Goal: Information Seeking & Learning: Learn about a topic

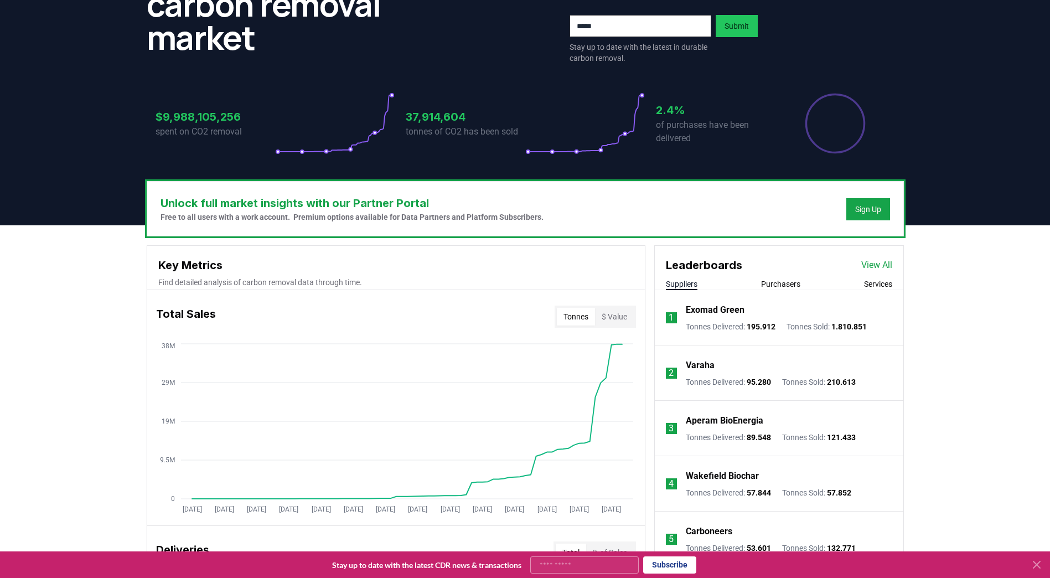
scroll to position [221, 0]
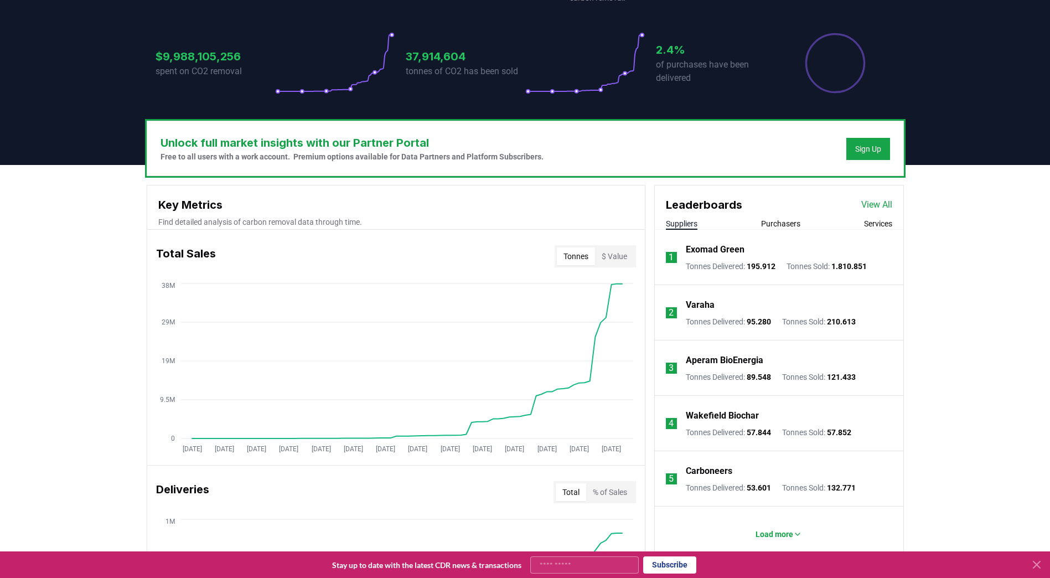
click at [889, 204] on link "View All" at bounding box center [877, 204] width 31 height 13
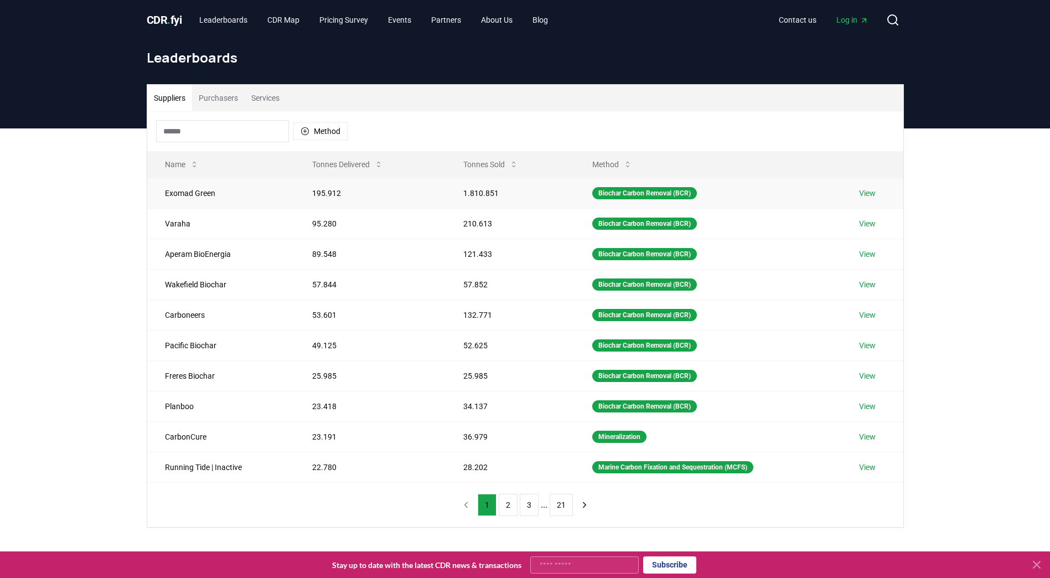
click at [867, 192] on link "View" at bounding box center [867, 193] width 17 height 11
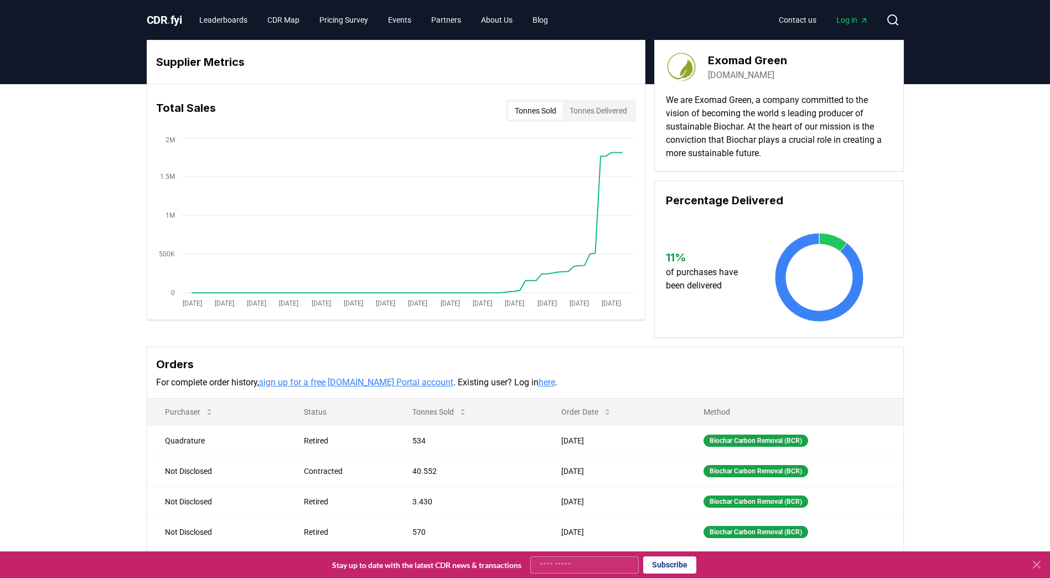
click at [532, 110] on button "Tonnes Sold" at bounding box center [535, 111] width 55 height 18
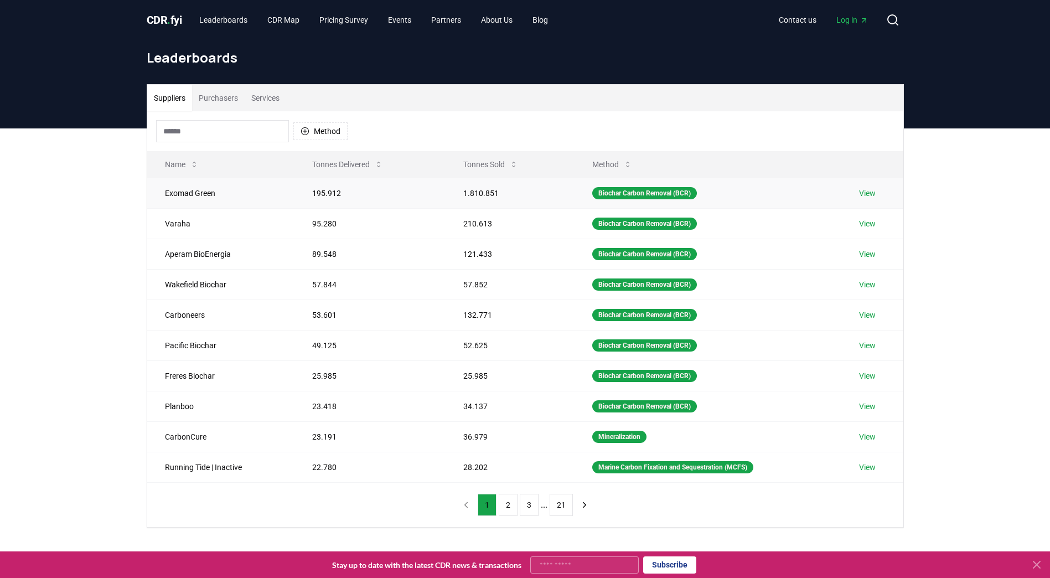
click at [874, 191] on link "View" at bounding box center [867, 193] width 17 height 11
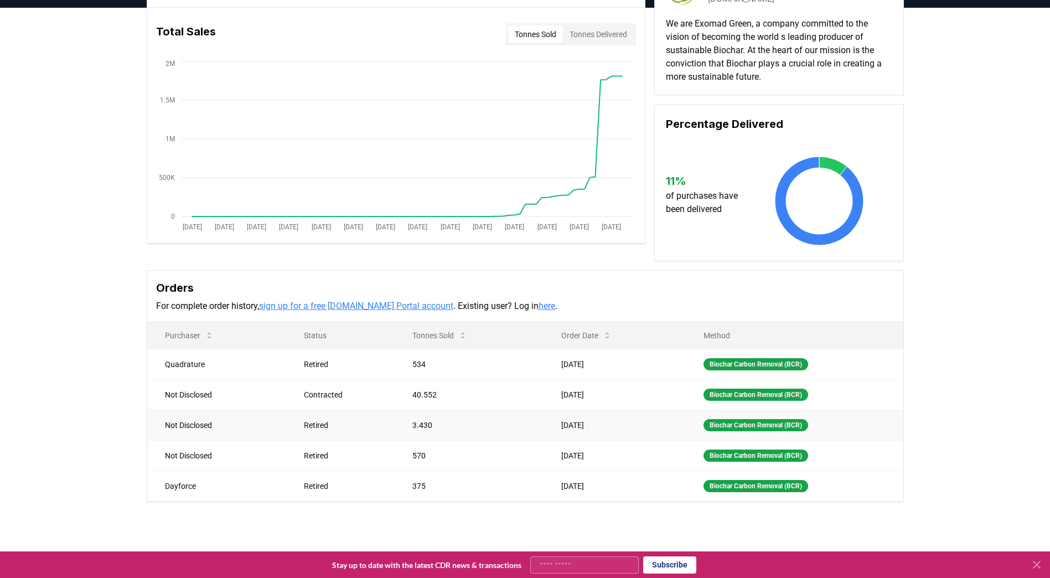
scroll to position [111, 0]
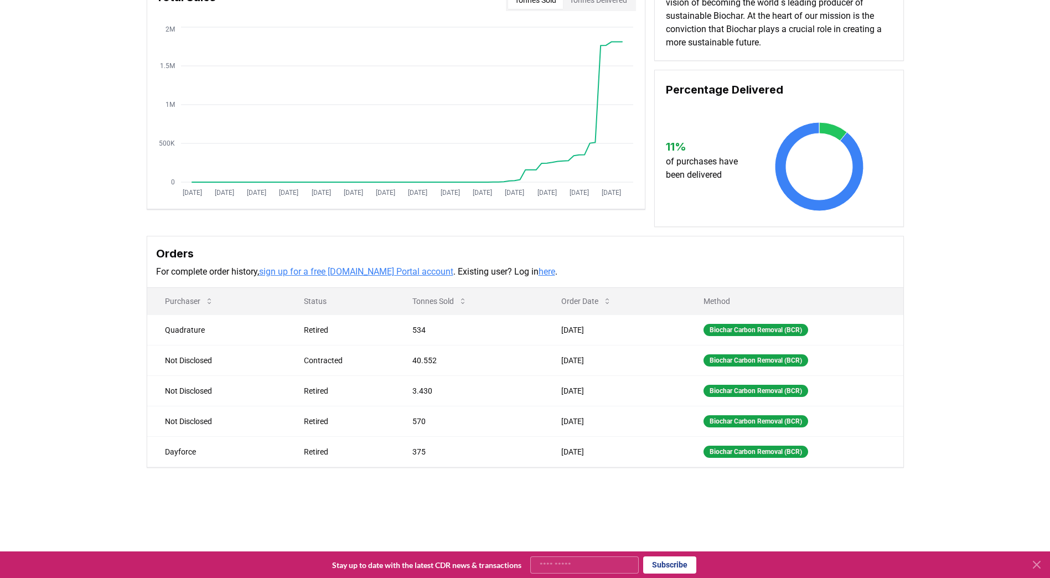
click at [1037, 563] on icon at bounding box center [1037, 564] width 13 height 13
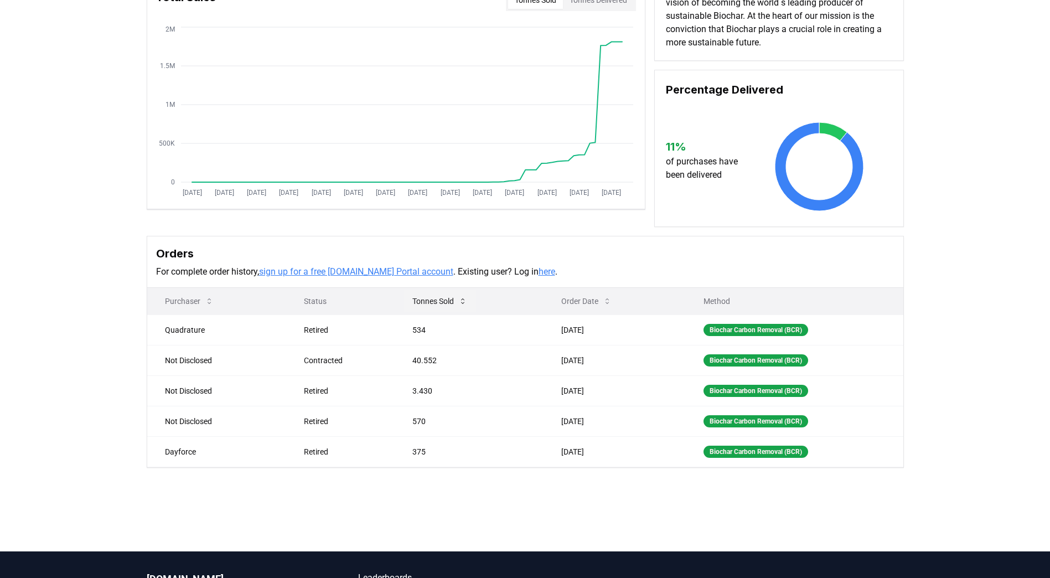
click at [459, 302] on icon at bounding box center [463, 301] width 9 height 9
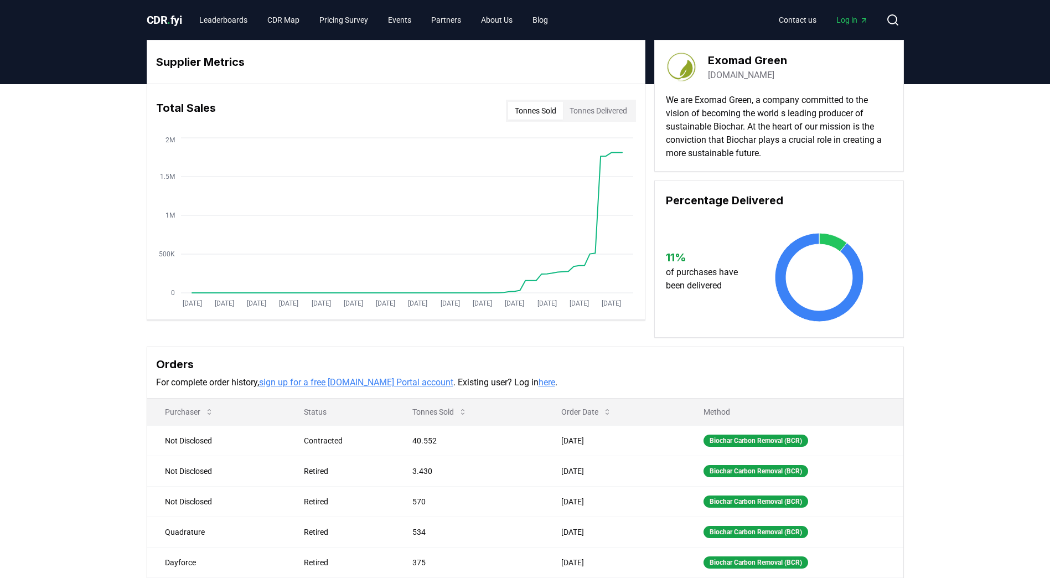
click at [156, 18] on span "CDR . fyi" at bounding box center [164, 19] width 35 height 13
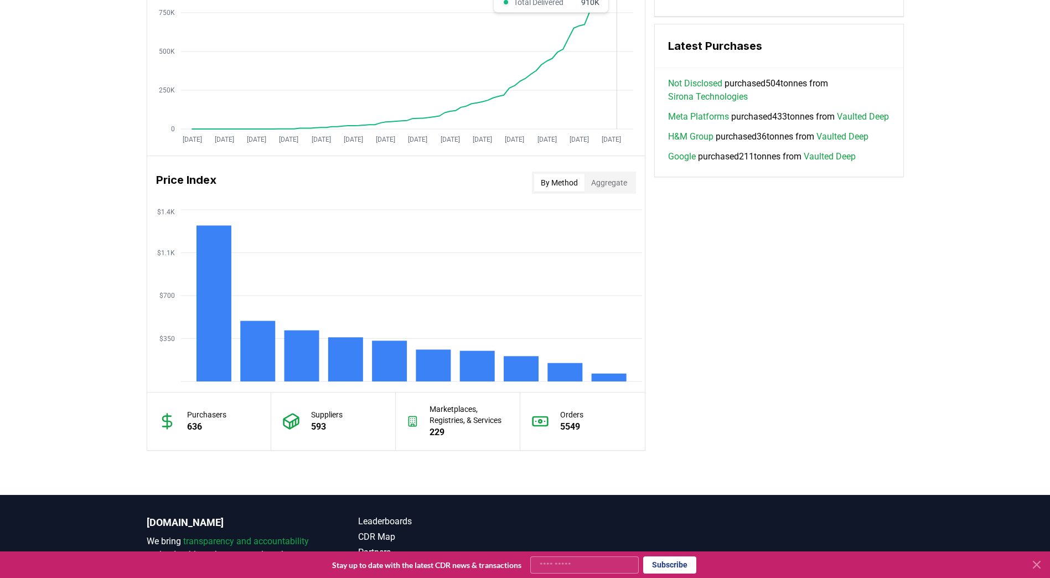
scroll to position [775, 0]
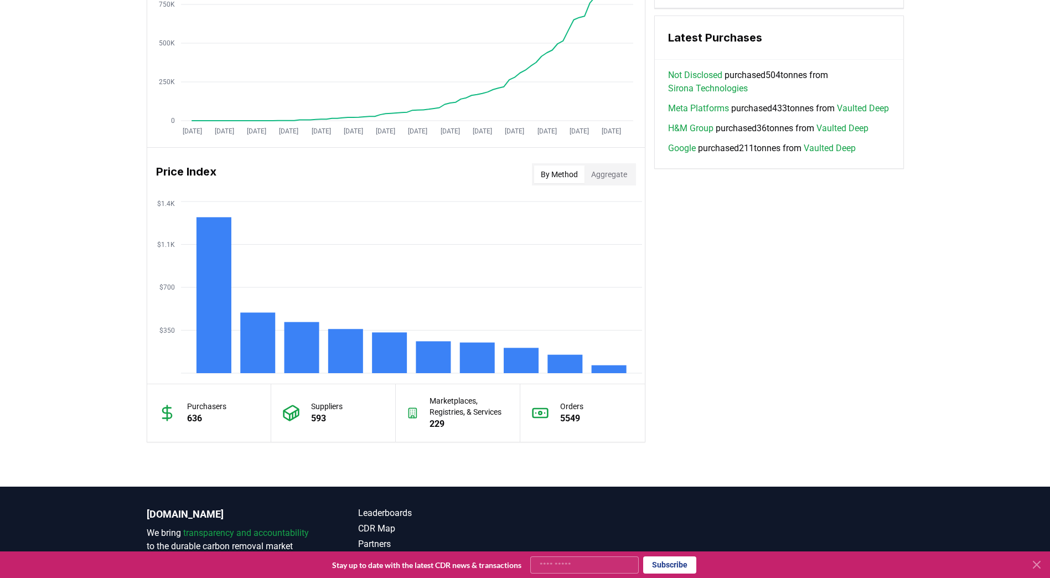
click at [575, 420] on p "5549" at bounding box center [571, 418] width 23 height 13
click at [578, 408] on p "Orders" at bounding box center [571, 406] width 23 height 11
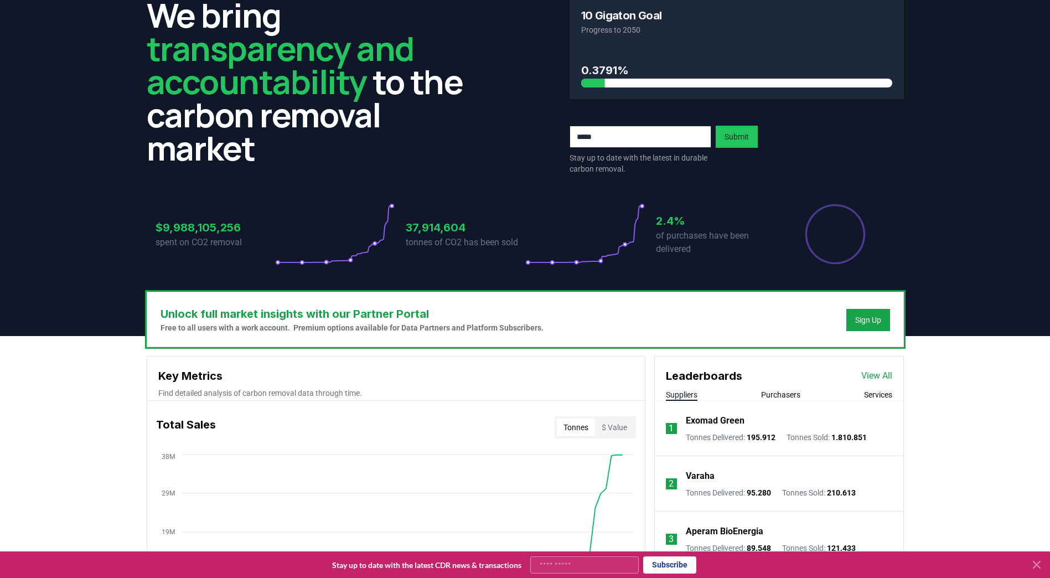
scroll to position [0, 0]
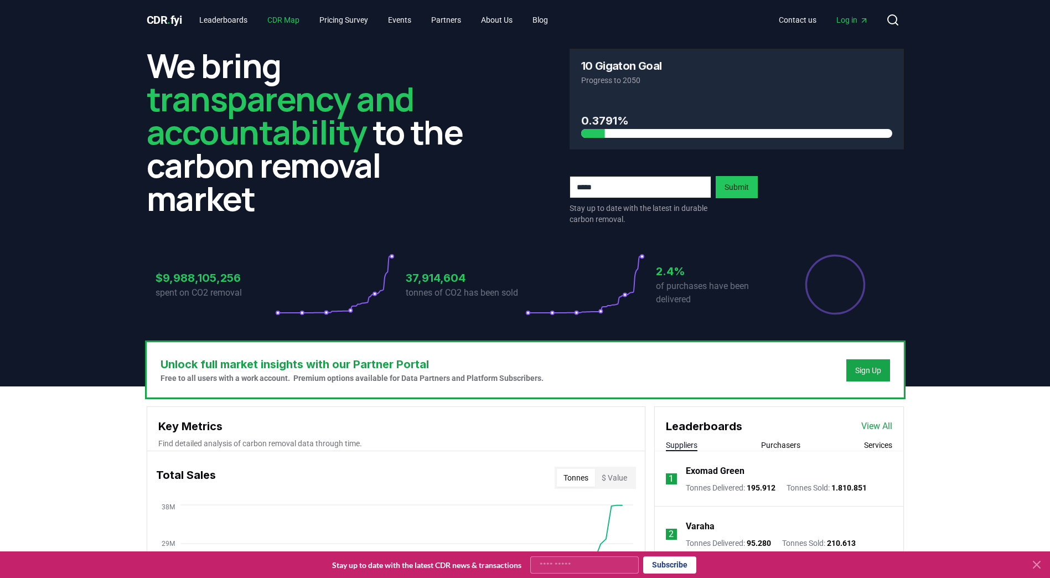
click at [284, 18] on link "CDR Map" at bounding box center [284, 20] width 50 height 20
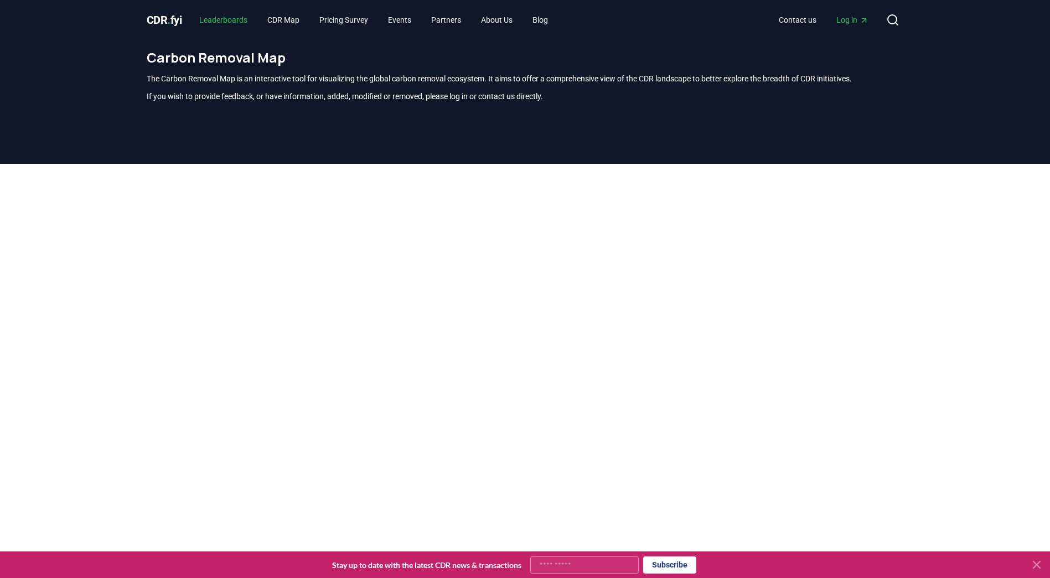
click at [235, 18] on link "Leaderboards" at bounding box center [223, 20] width 66 height 20
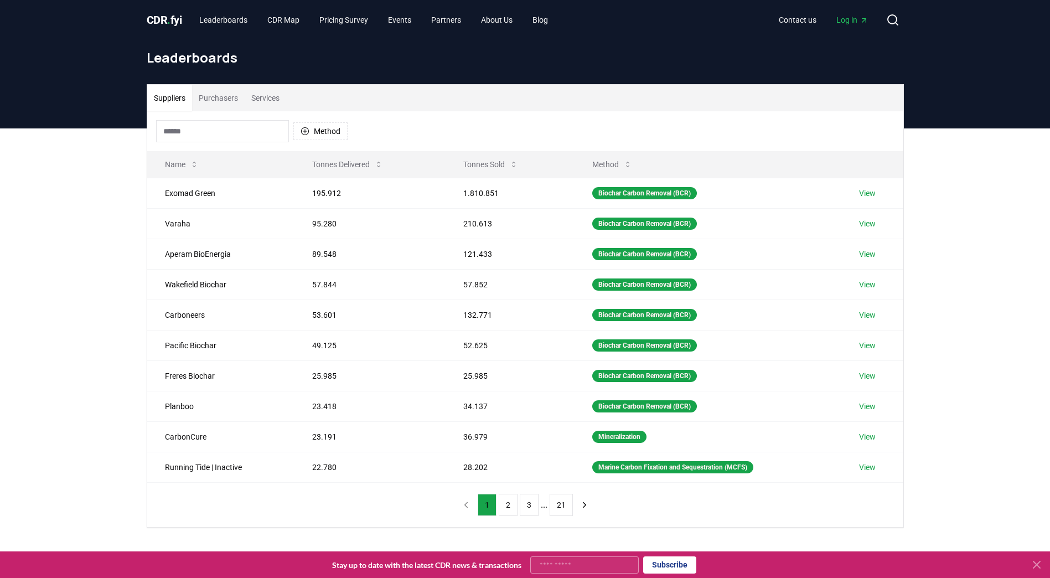
click at [229, 99] on button "Purchasers" at bounding box center [218, 98] width 53 height 27
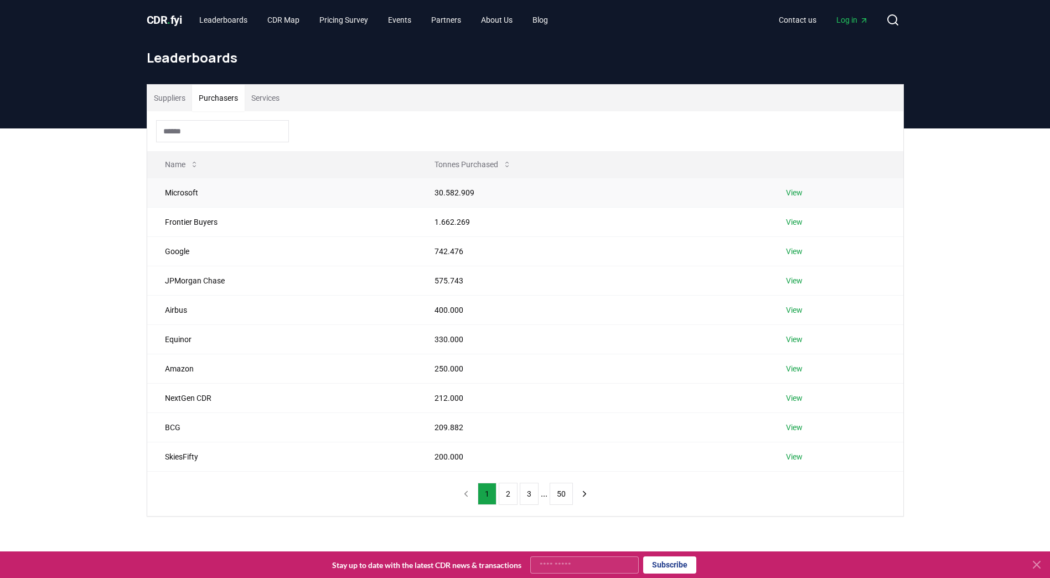
click at [795, 195] on link "View" at bounding box center [794, 192] width 17 height 11
